Goal: Task Accomplishment & Management: Manage account settings

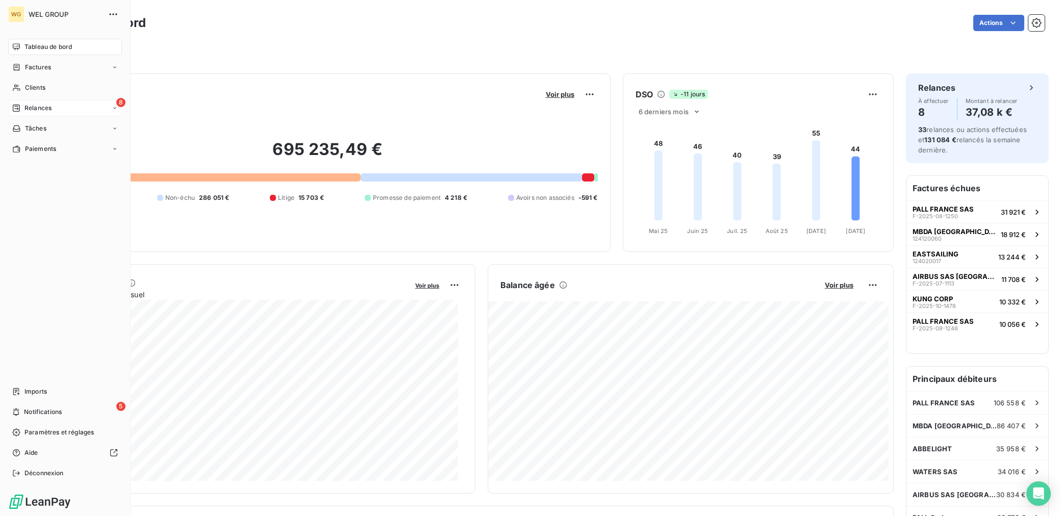
click at [40, 100] on div "8 Relances" at bounding box center [65, 108] width 114 height 16
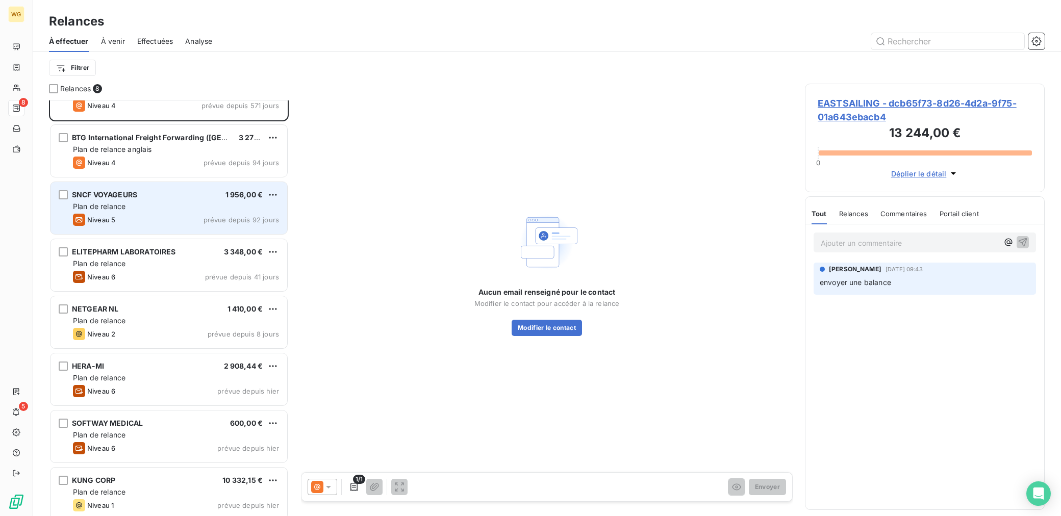
scroll to position [41, 0]
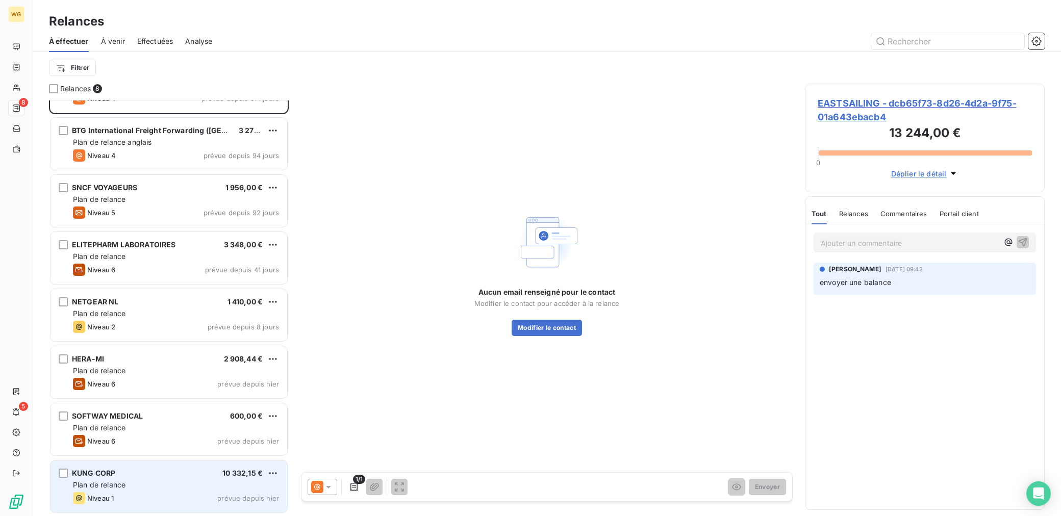
click at [174, 484] on div "Plan de relance" at bounding box center [176, 485] width 206 height 10
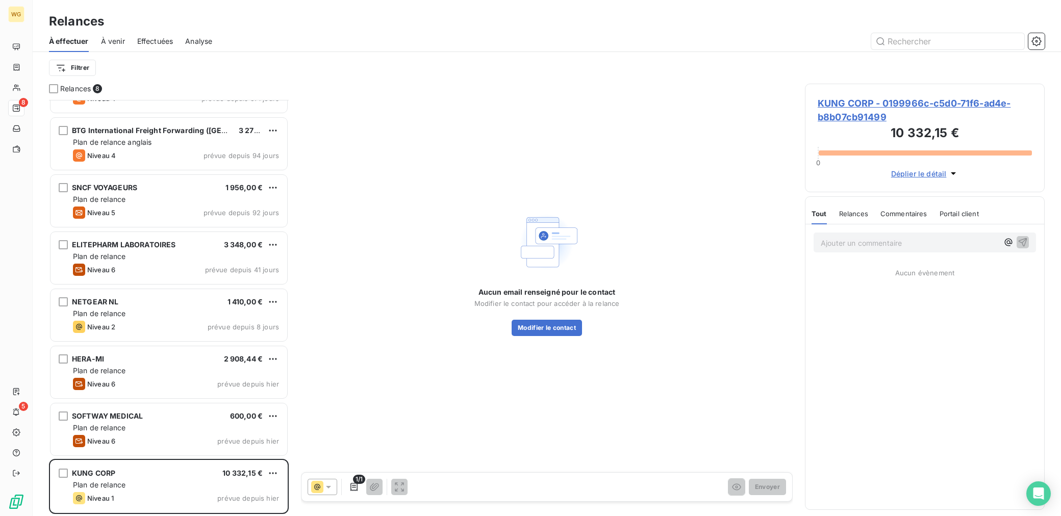
click at [857, 103] on span "KUNG CORP - 0199966c-c5d0-71f6-ad4e-b8b07cb91499" at bounding box center [925, 110] width 214 height 28
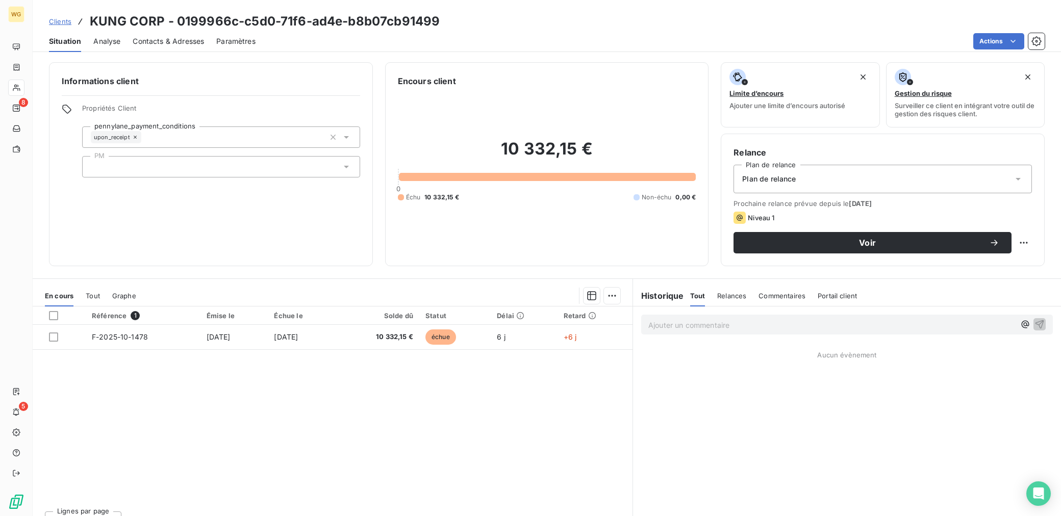
click at [774, 174] on span "Plan de relance" at bounding box center [769, 179] width 54 height 10
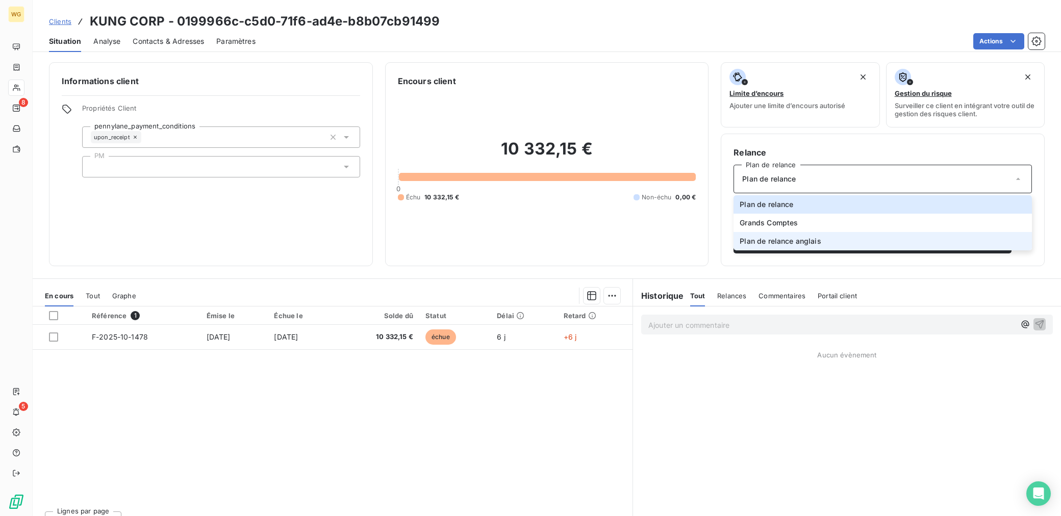
click at [796, 237] on span "Plan de relance anglais" at bounding box center [780, 241] width 81 height 10
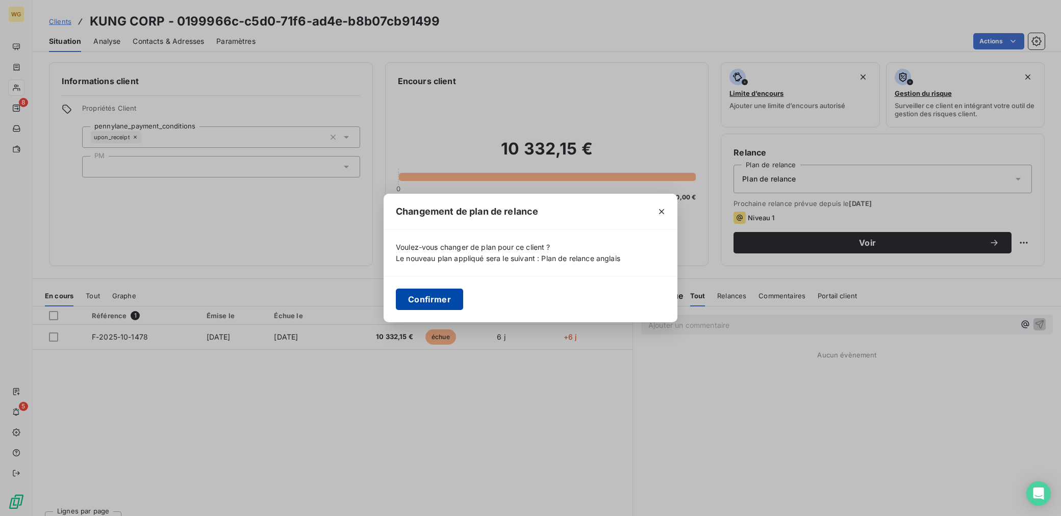
click at [450, 301] on button "Confirmer" at bounding box center [429, 299] width 67 height 21
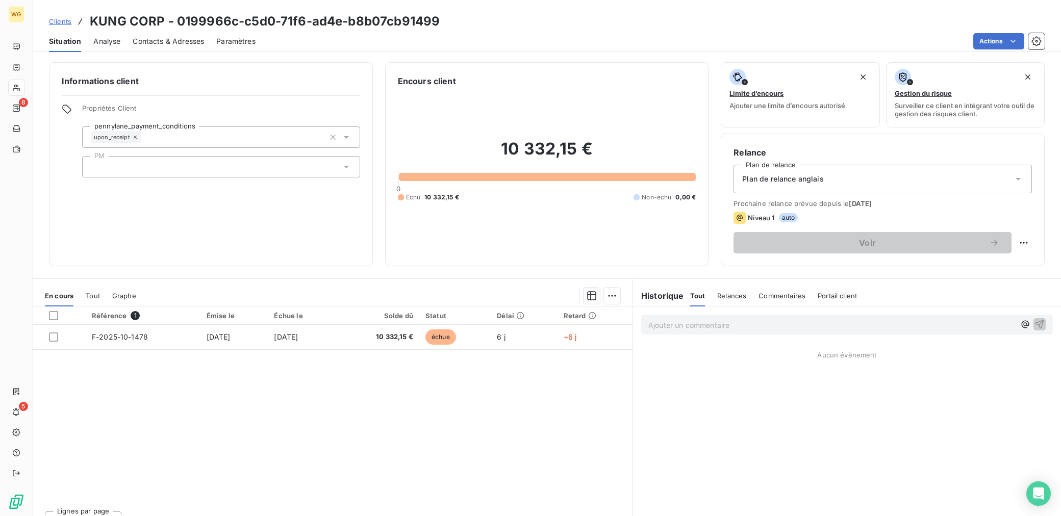
click at [234, 40] on span "Paramètres" at bounding box center [235, 41] width 39 height 10
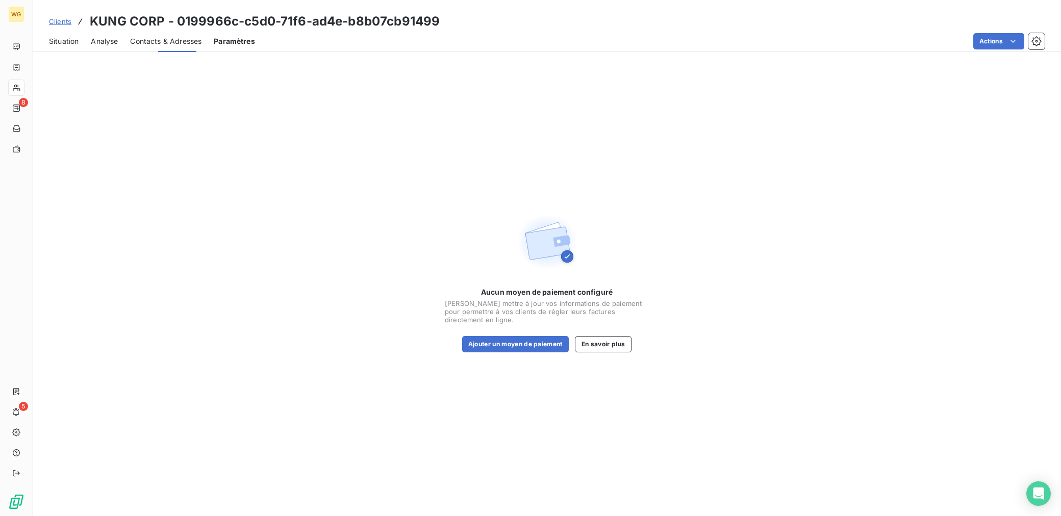
click at [175, 37] on span "Contacts & Adresses" at bounding box center [165, 41] width 71 height 10
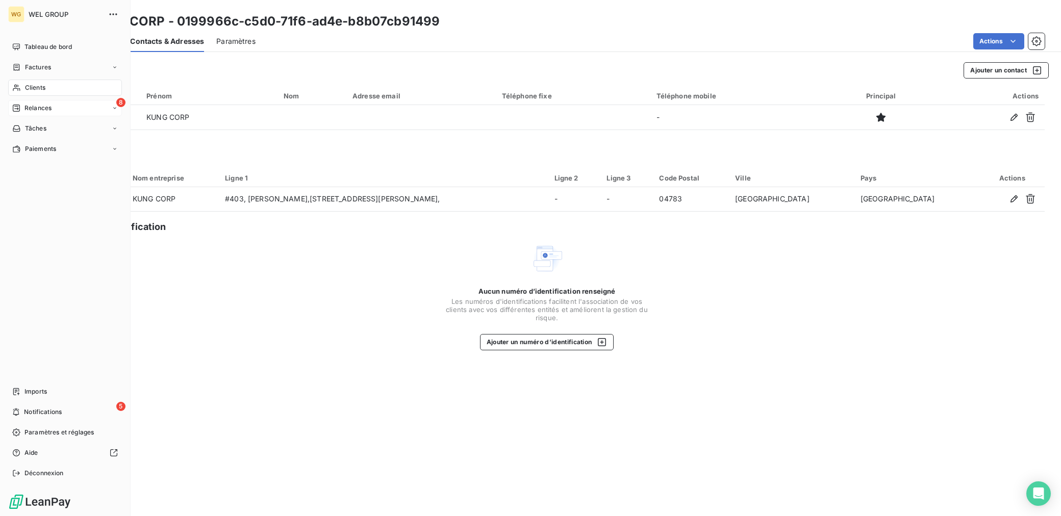
click at [44, 111] on span "Relances" at bounding box center [37, 108] width 27 height 9
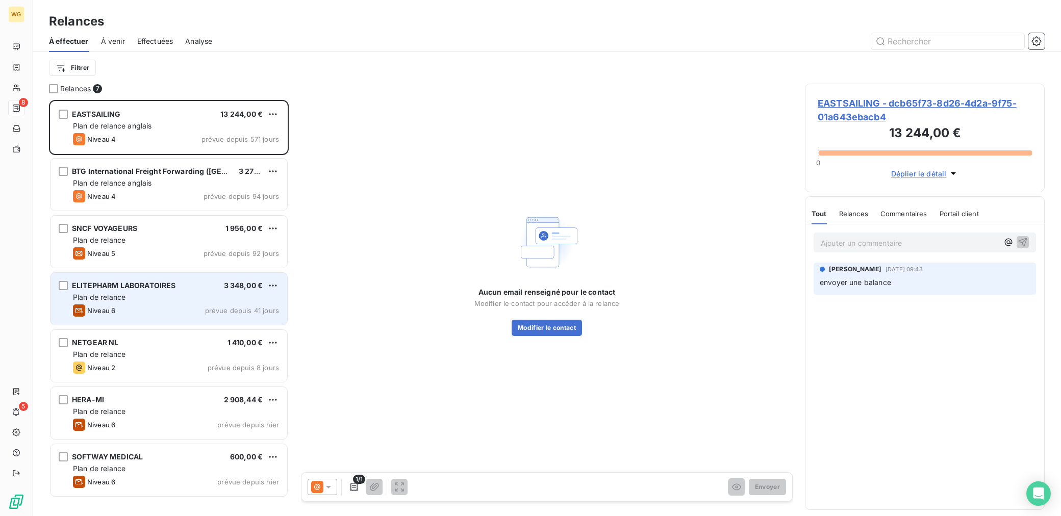
scroll to position [407, 231]
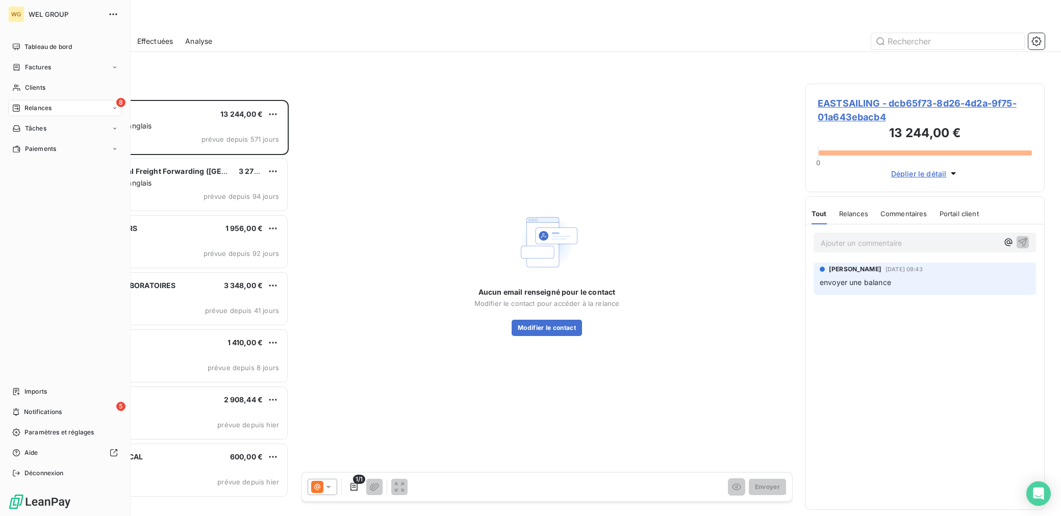
click at [20, 106] on icon at bounding box center [16, 108] width 8 height 8
click at [54, 103] on div "8 Relances" at bounding box center [65, 108] width 114 height 16
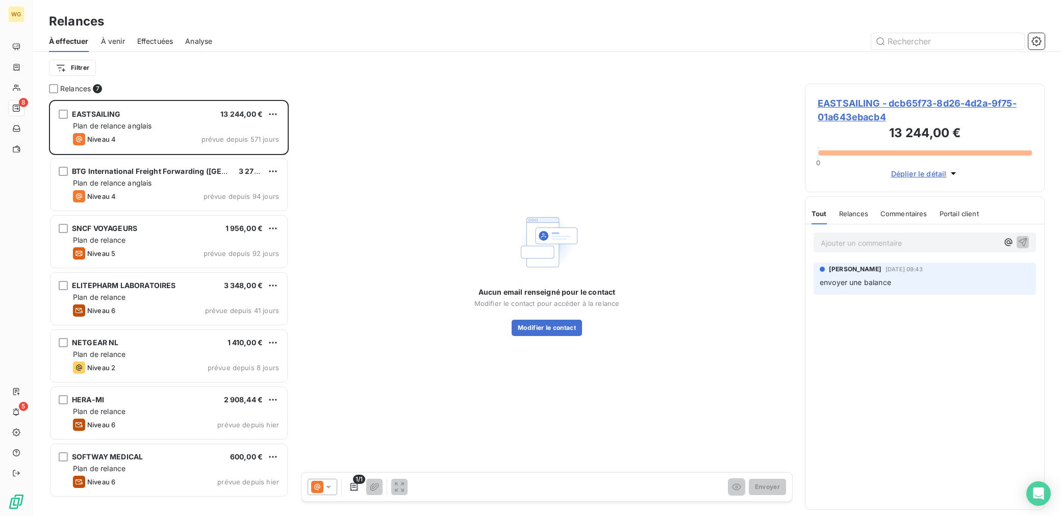
click at [464, 33] on div at bounding box center [634, 41] width 820 height 16
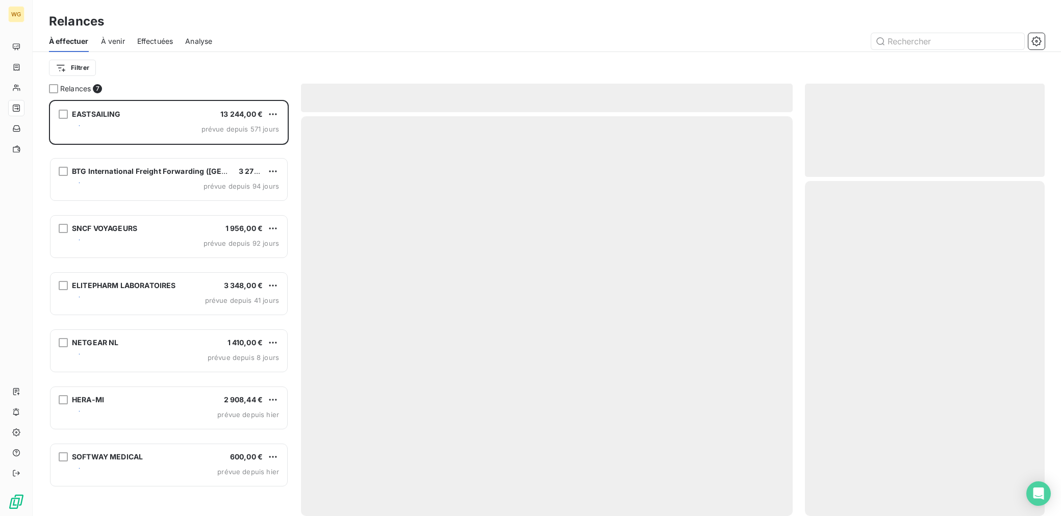
scroll to position [407, 231]
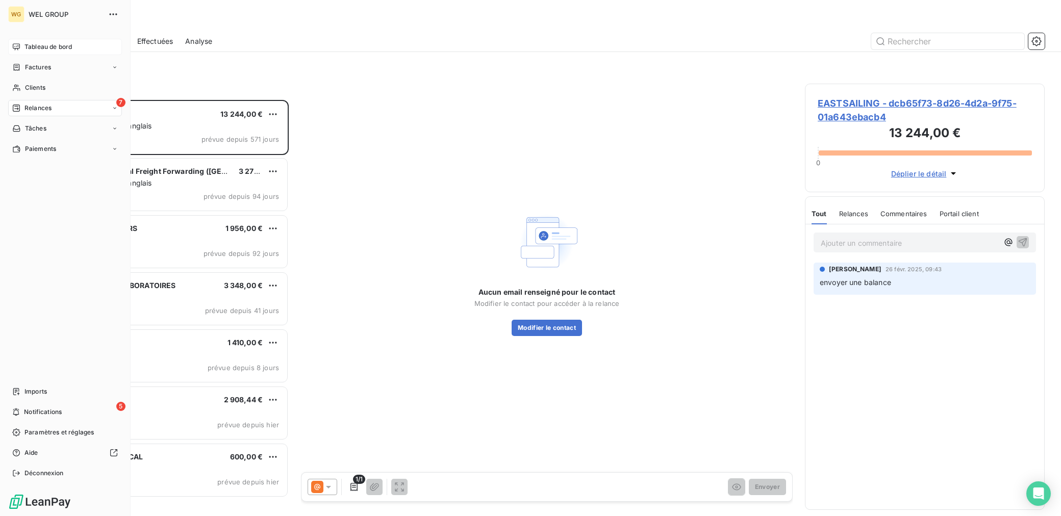
click at [41, 47] on span "Tableau de bord" at bounding box center [47, 46] width 47 height 9
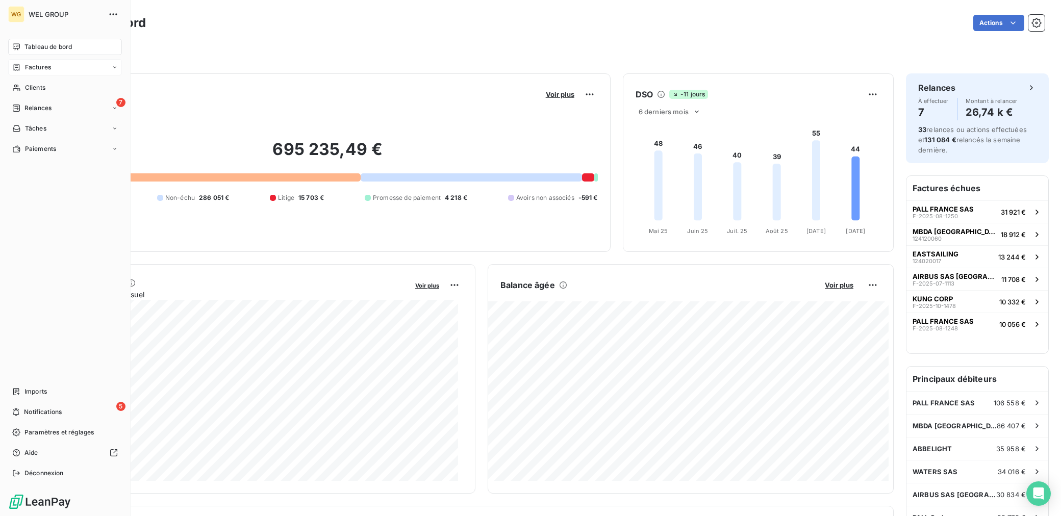
click at [46, 68] on span "Factures" at bounding box center [38, 67] width 26 height 9
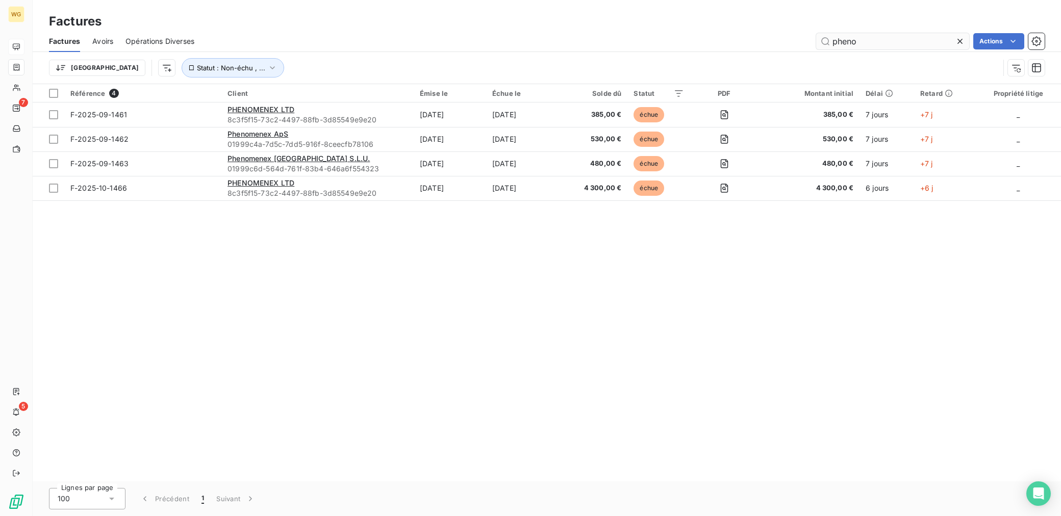
click at [851, 45] on input "pheno" at bounding box center [892, 41] width 153 height 16
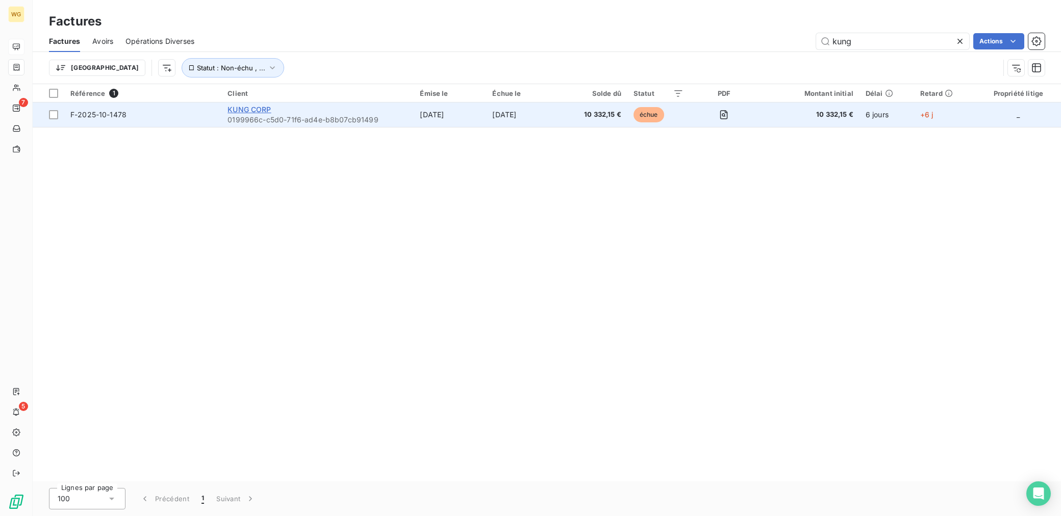
type input "kung"
click at [259, 106] on span "KUNG CORP" at bounding box center [249, 109] width 43 height 9
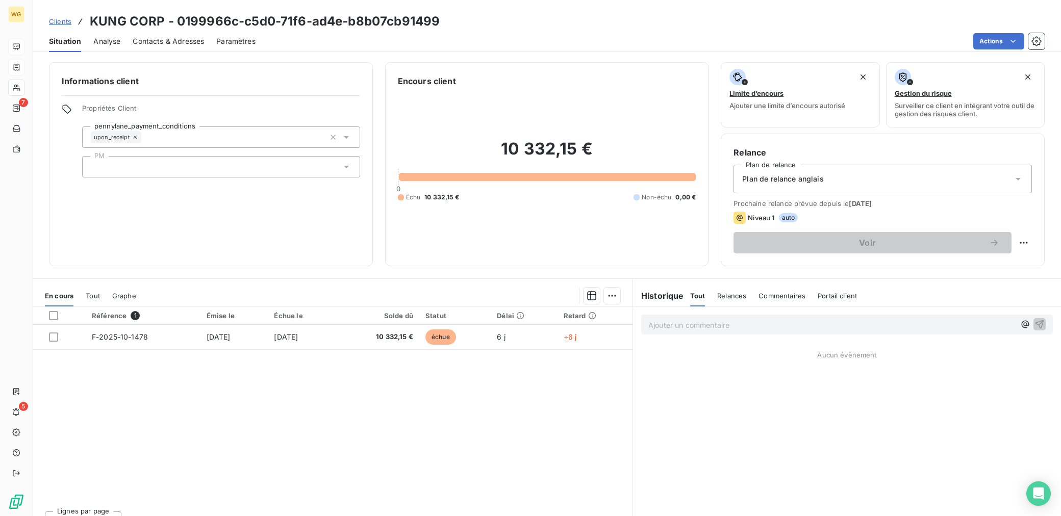
drag, startPoint x: 182, startPoint y: 39, endPoint x: 206, endPoint y: 41, distance: 24.1
click at [182, 39] on span "Contacts & Adresses" at bounding box center [168, 41] width 71 height 10
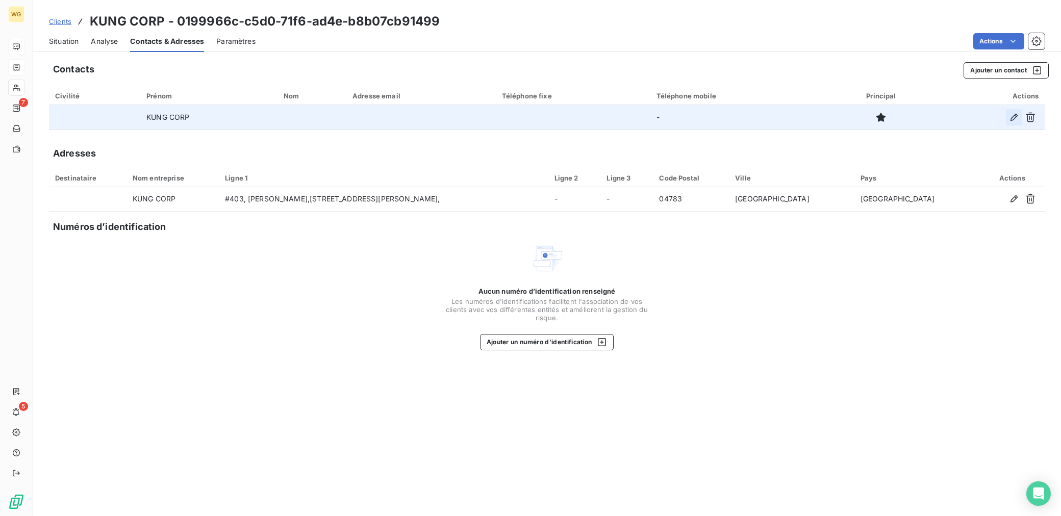
click at [1010, 118] on icon "button" at bounding box center [1014, 117] width 10 height 10
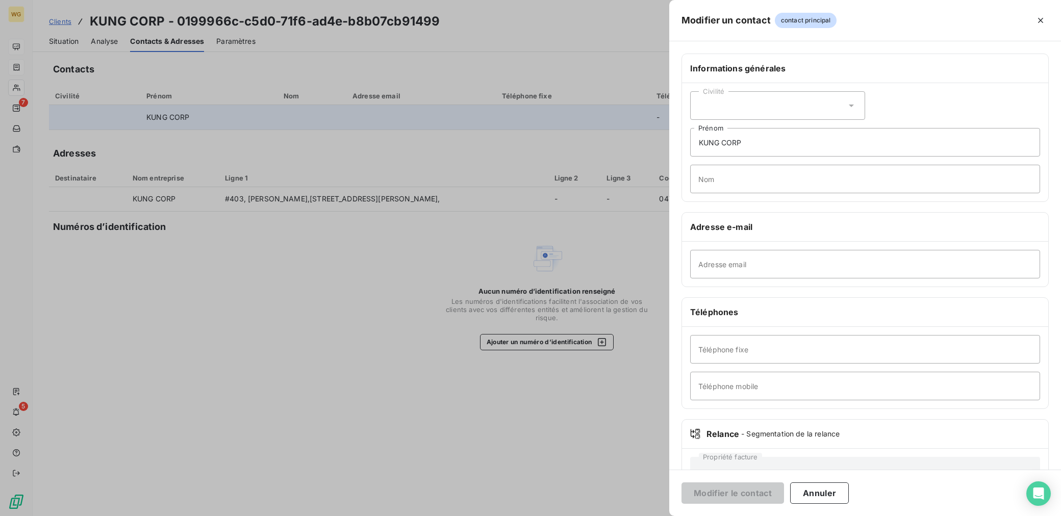
click at [460, 371] on div at bounding box center [530, 258] width 1061 height 516
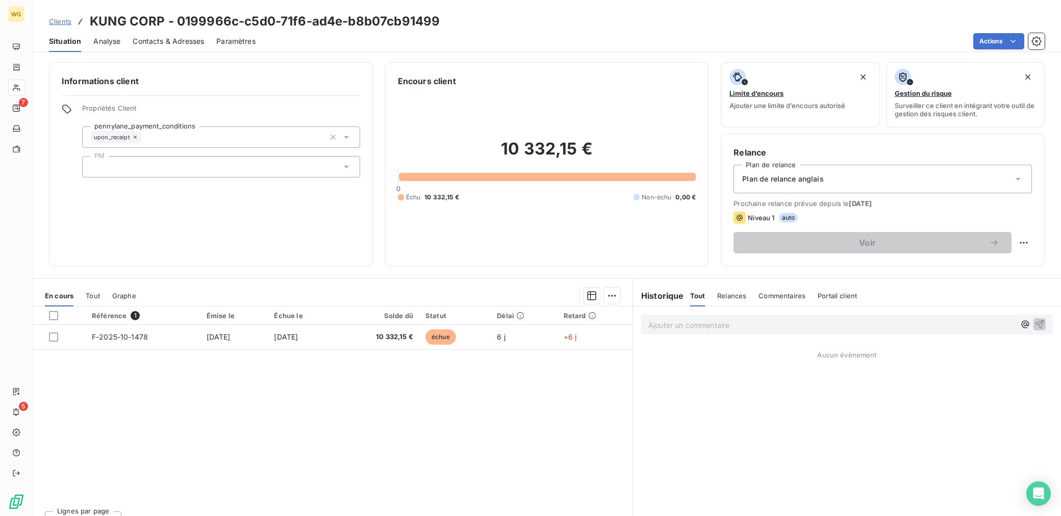
click at [186, 44] on span "Contacts & Adresses" at bounding box center [168, 41] width 71 height 10
click at [198, 41] on span "Contacts & Adresses" at bounding box center [168, 41] width 71 height 10
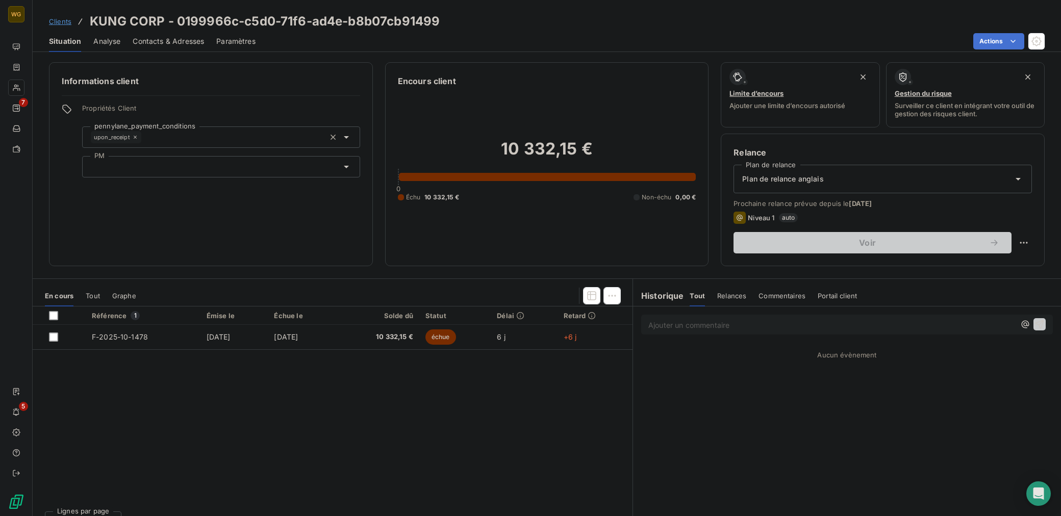
click at [175, 45] on span "Contacts & Adresses" at bounding box center [168, 41] width 71 height 10
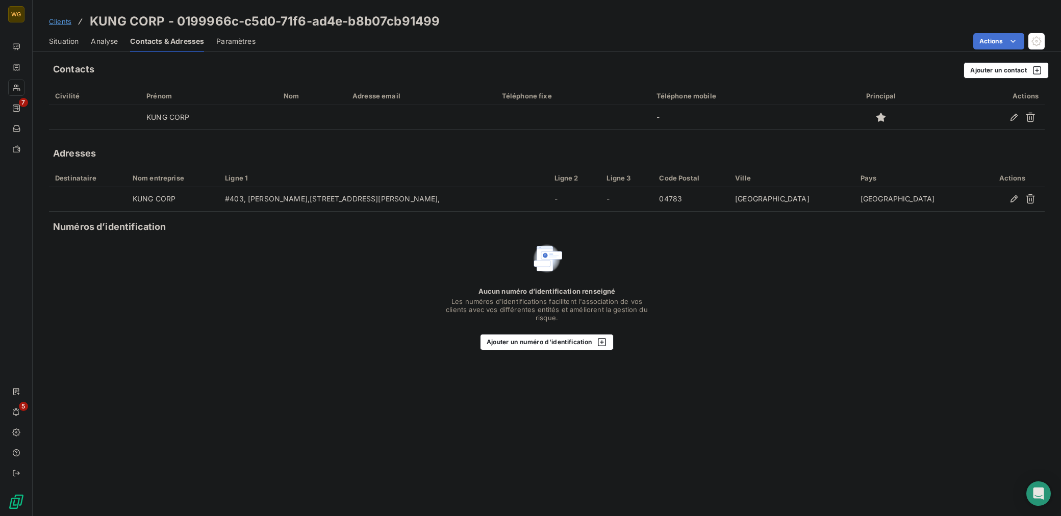
click at [109, 46] on span "Analyse" at bounding box center [104, 41] width 27 height 10
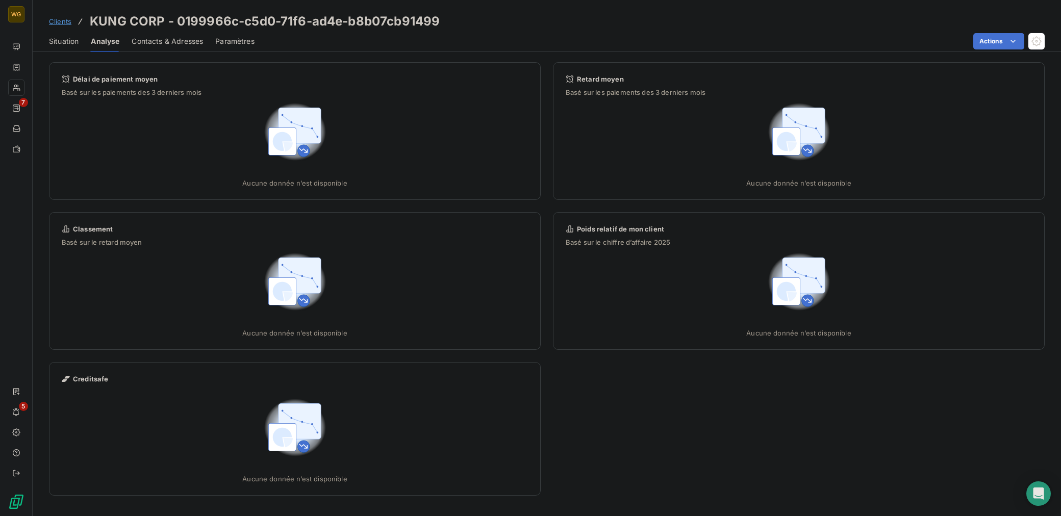
click at [173, 46] on div "Contacts & Adresses" at bounding box center [167, 41] width 71 height 21
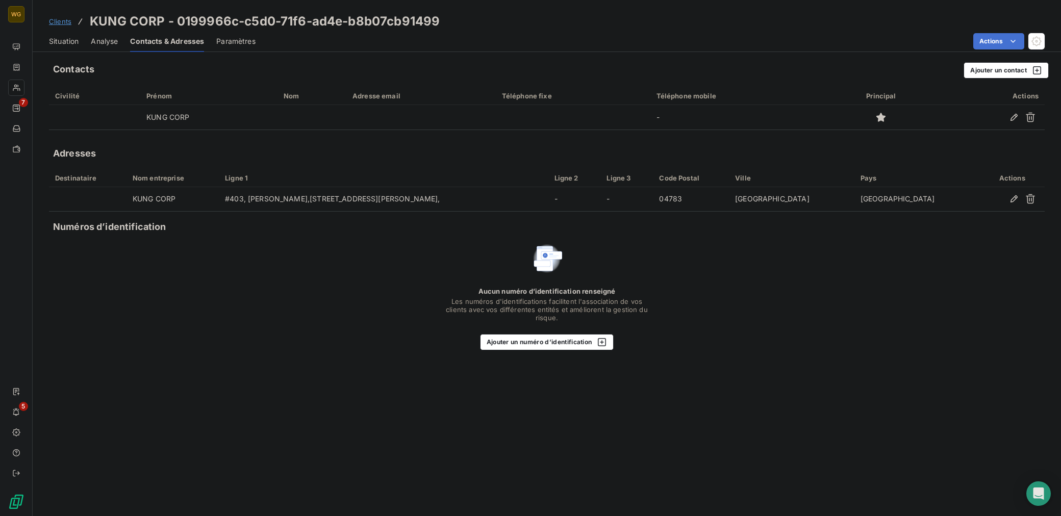
click at [62, 23] on span "Clients" at bounding box center [60, 21] width 22 height 8
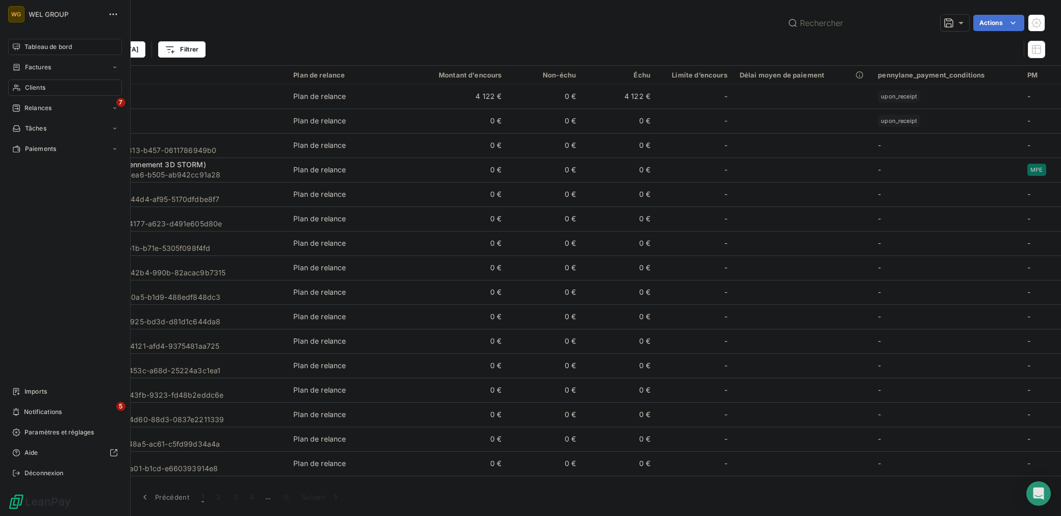
click at [36, 47] on span "Tableau de bord" at bounding box center [47, 46] width 47 height 9
